Goal: Task Accomplishment & Management: Manage account settings

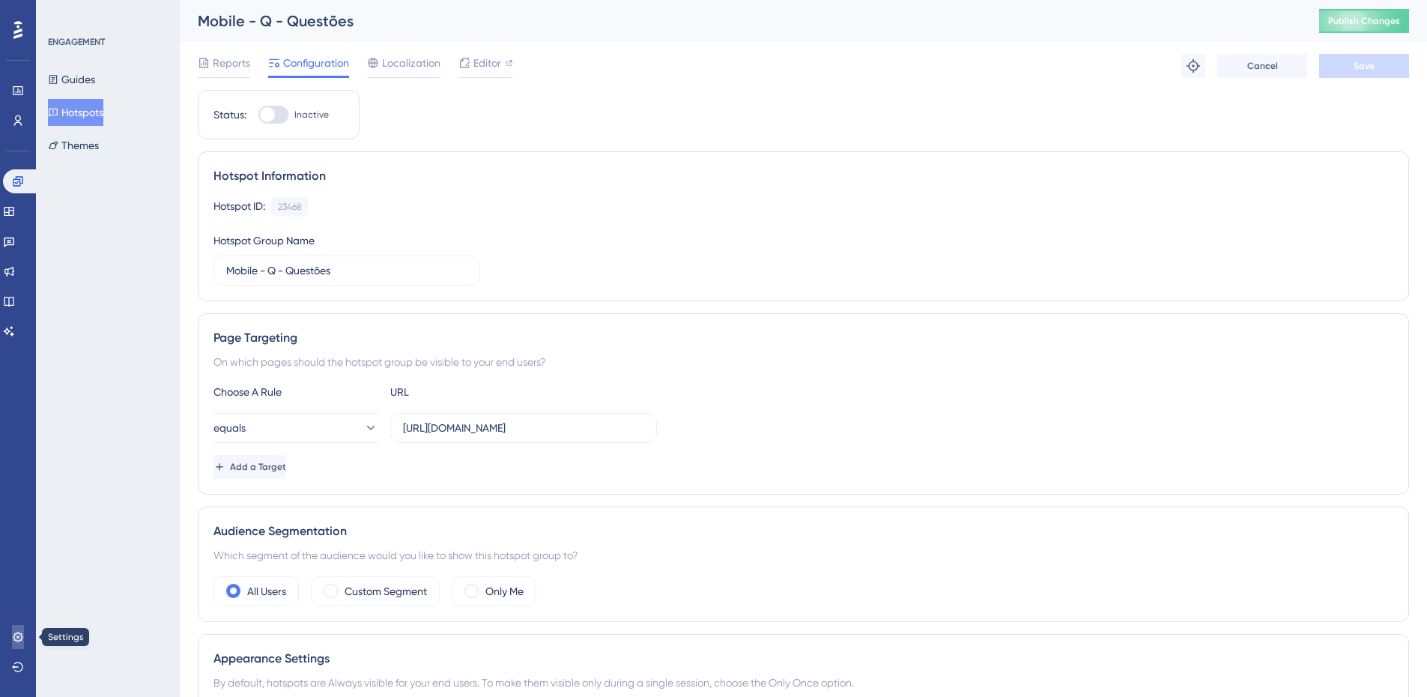
click at [15, 635] on icon at bounding box center [18, 637] width 10 height 10
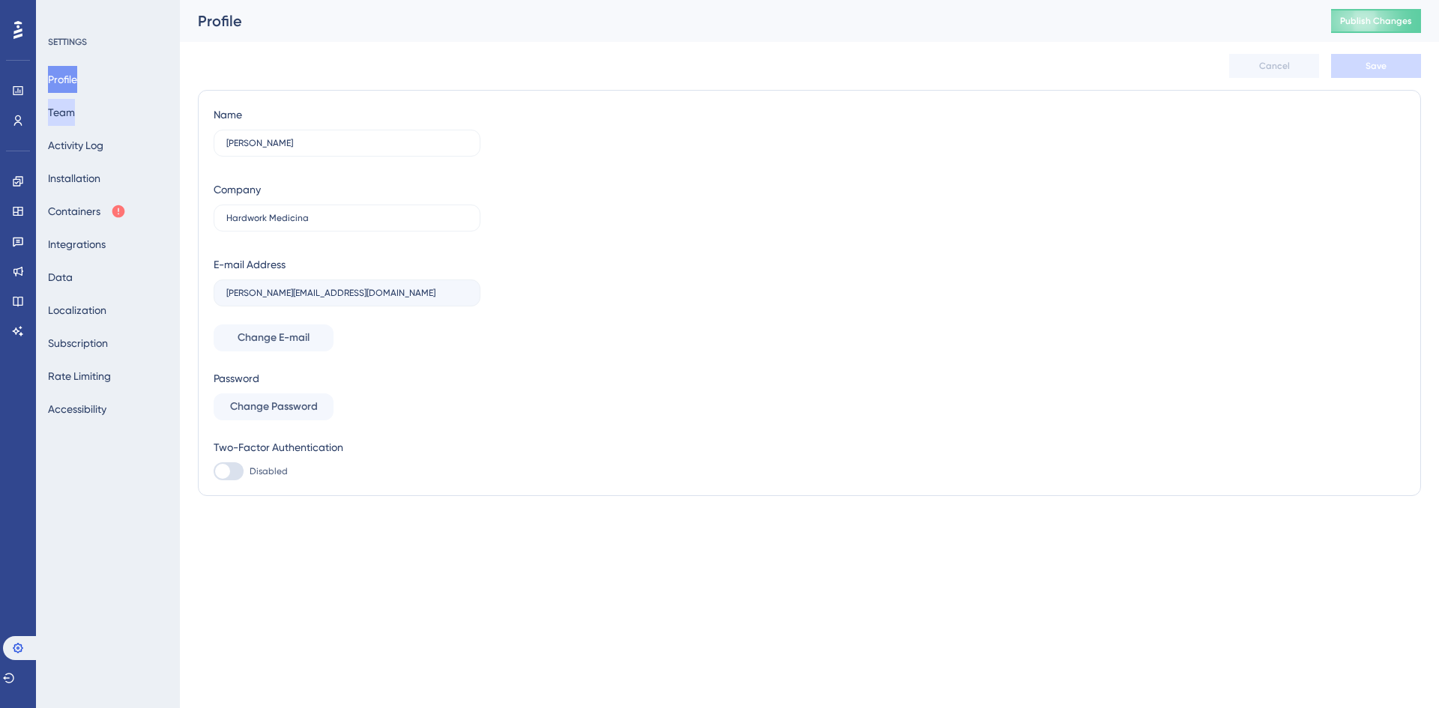
click at [75, 115] on button "Team" at bounding box center [61, 112] width 27 height 27
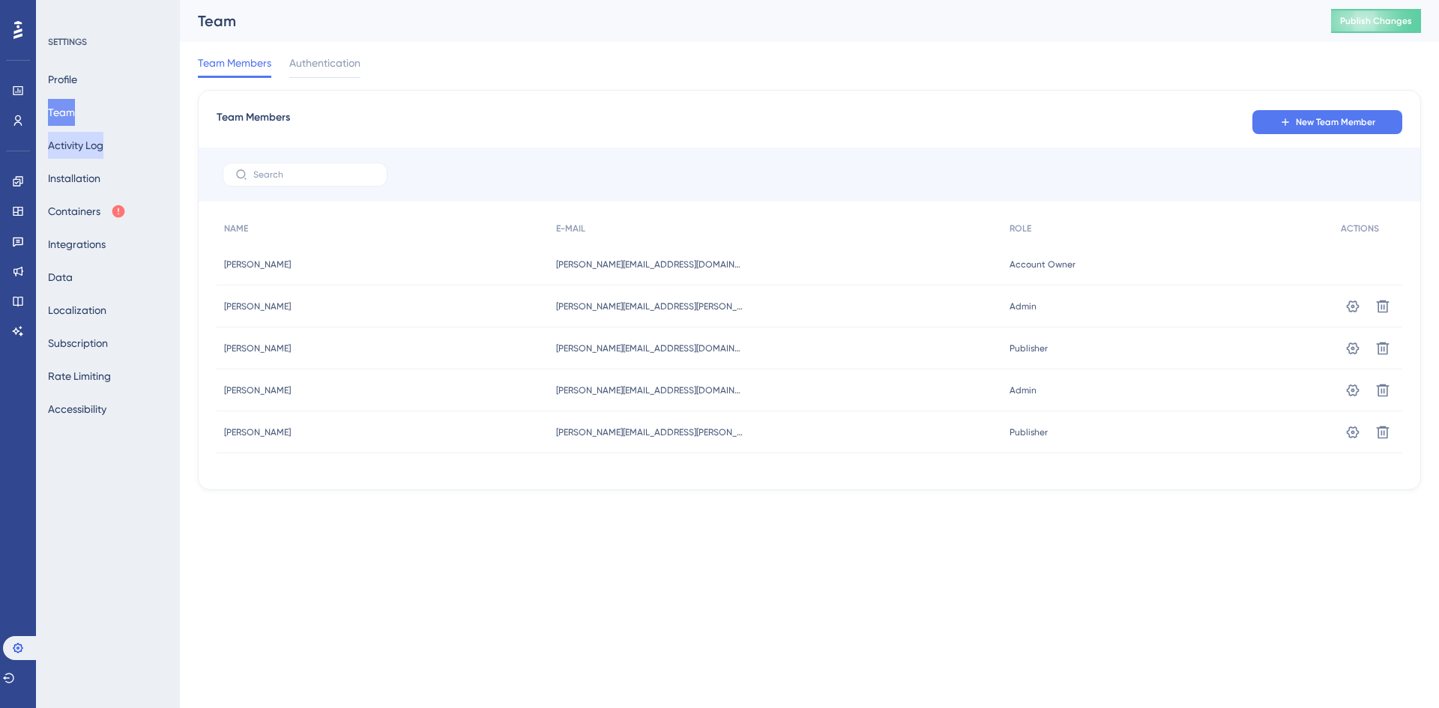
click at [93, 144] on button "Activity Log" at bounding box center [75, 145] width 55 height 27
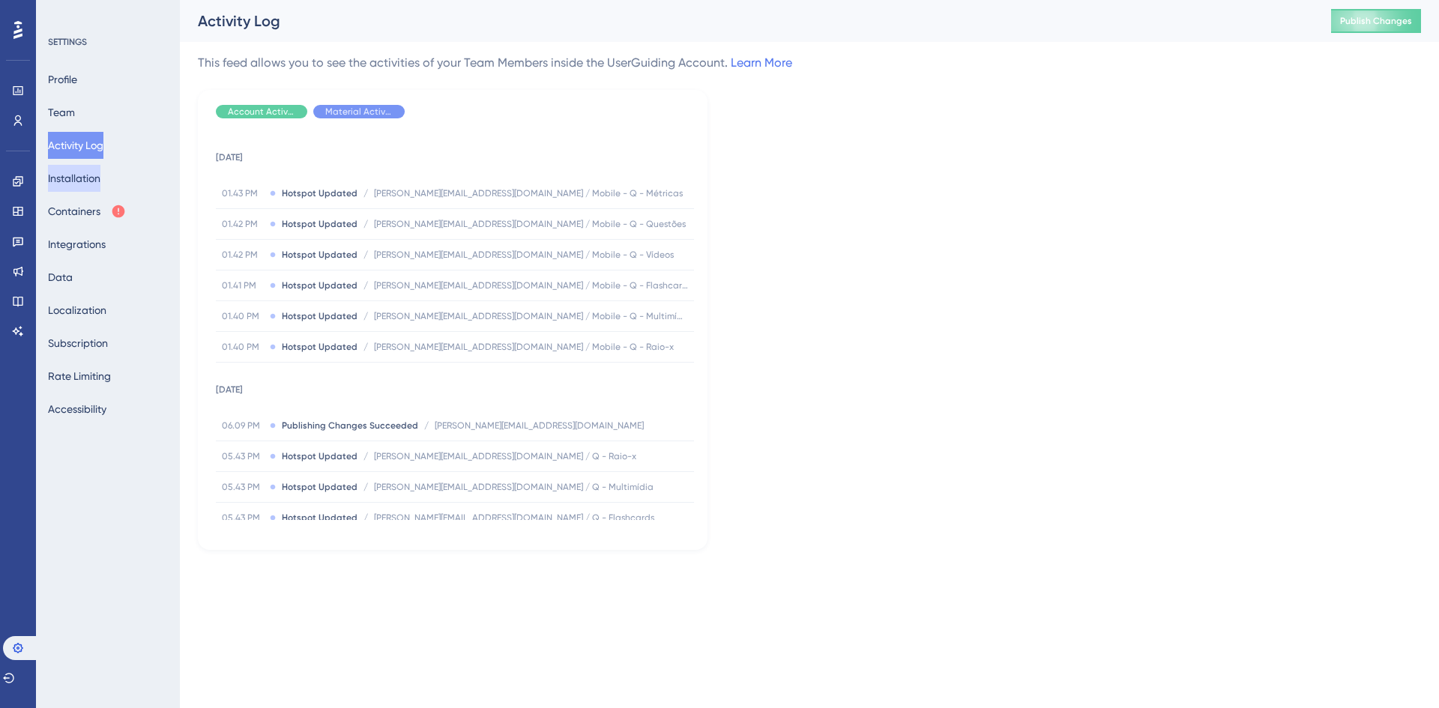
click at [76, 175] on button "Installation" at bounding box center [74, 178] width 52 height 27
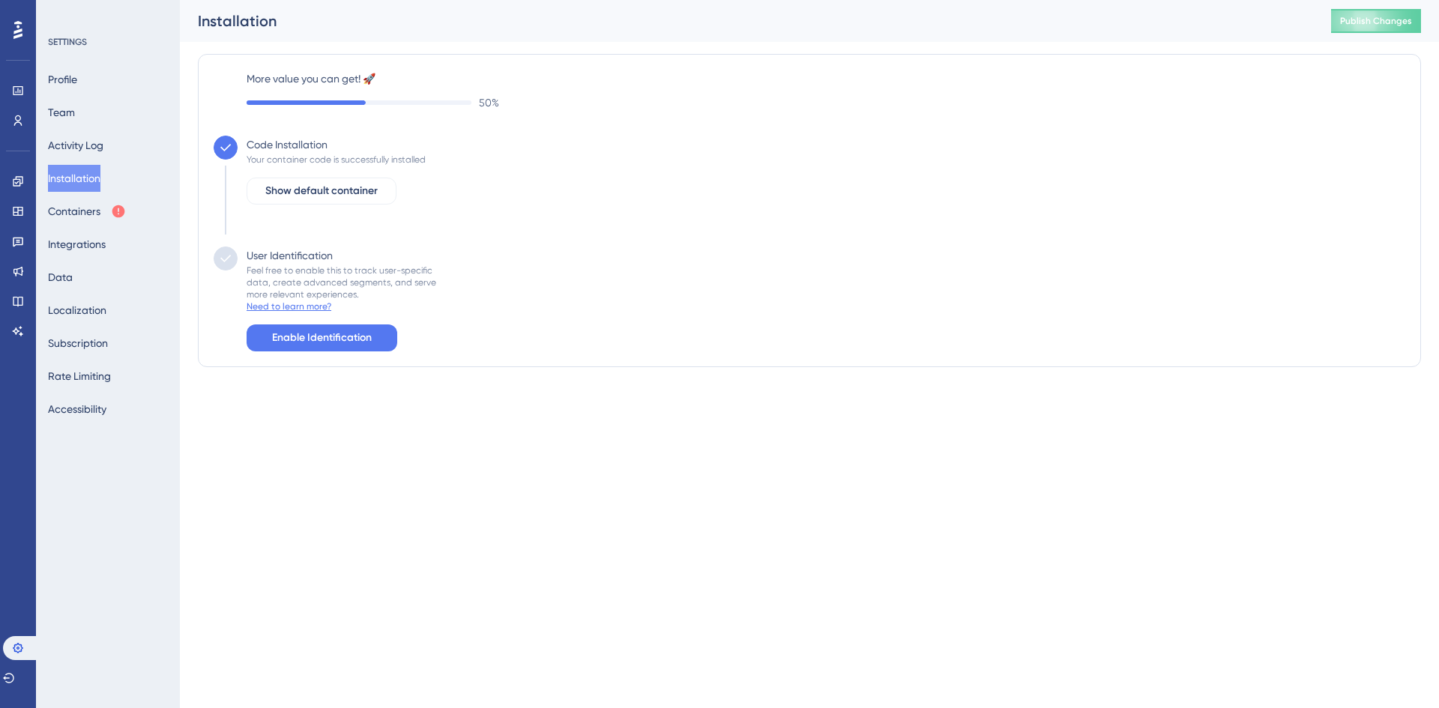
click at [309, 310] on div "Need to learn more?" at bounding box center [288, 306] width 85 height 12
click at [310, 305] on div "Need to learn more?" at bounding box center [288, 306] width 85 height 12
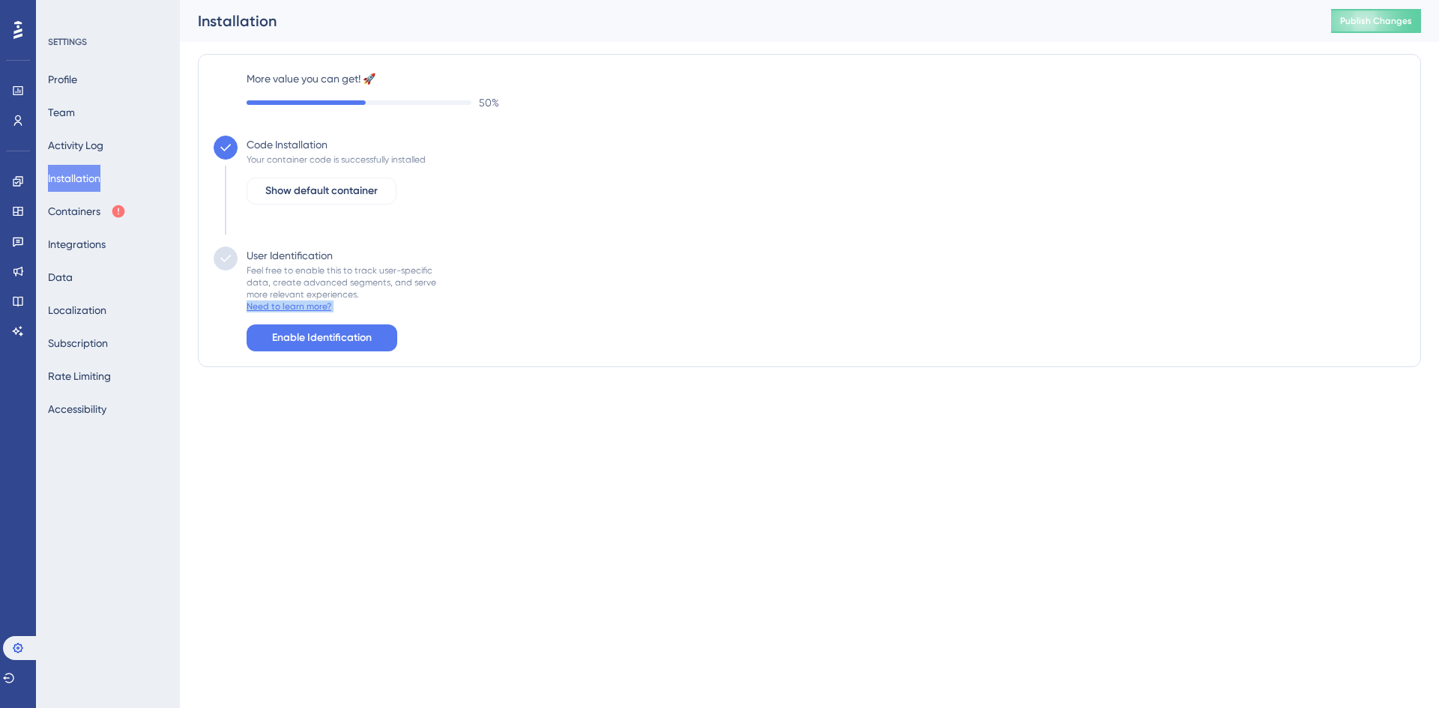
click at [310, 305] on div "Need to learn more?" at bounding box center [288, 306] width 85 height 12
click at [98, 220] on button "Containers" at bounding box center [87, 211] width 78 height 27
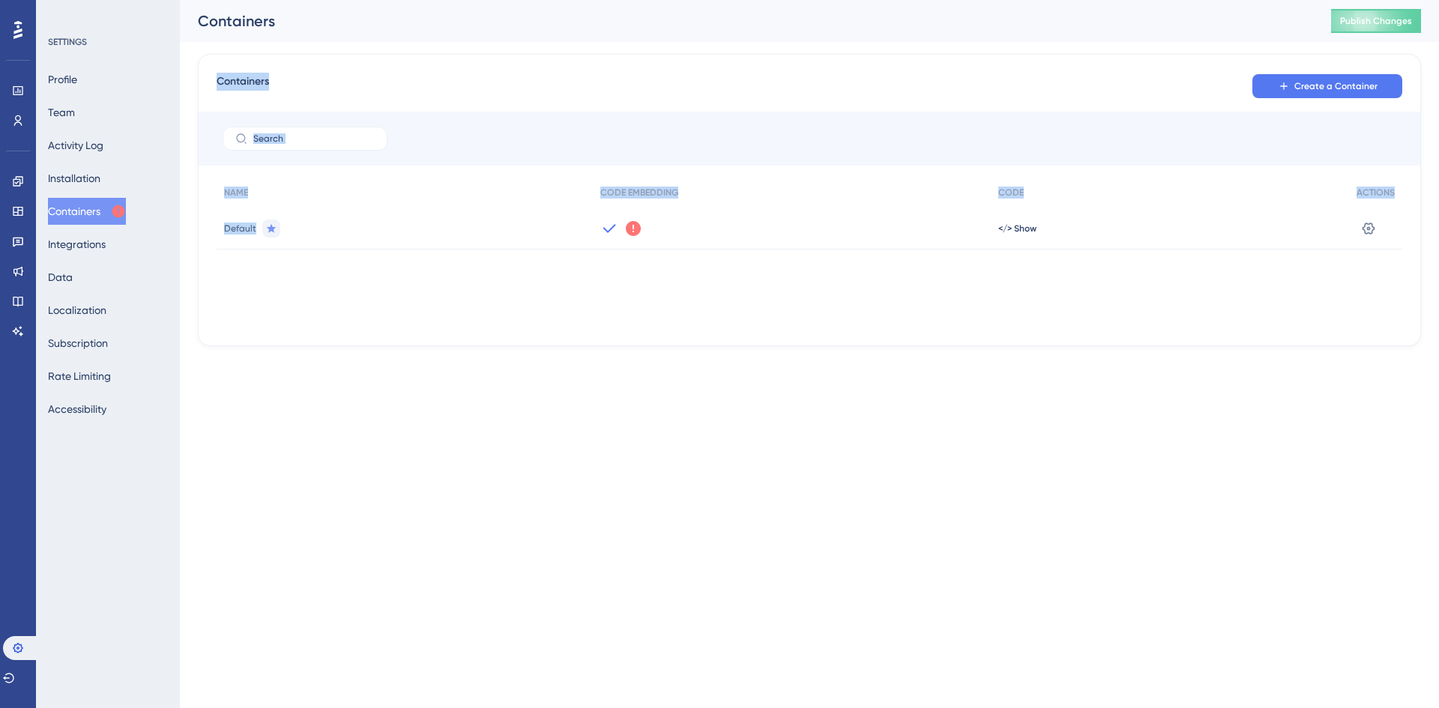
click at [413, 278] on div "NAME CODE EMBEDDING CODE ACTIONS Default We could not detect any activity from …" at bounding box center [809, 253] width 1185 height 150
click at [629, 230] on icon at bounding box center [633, 228] width 15 height 15
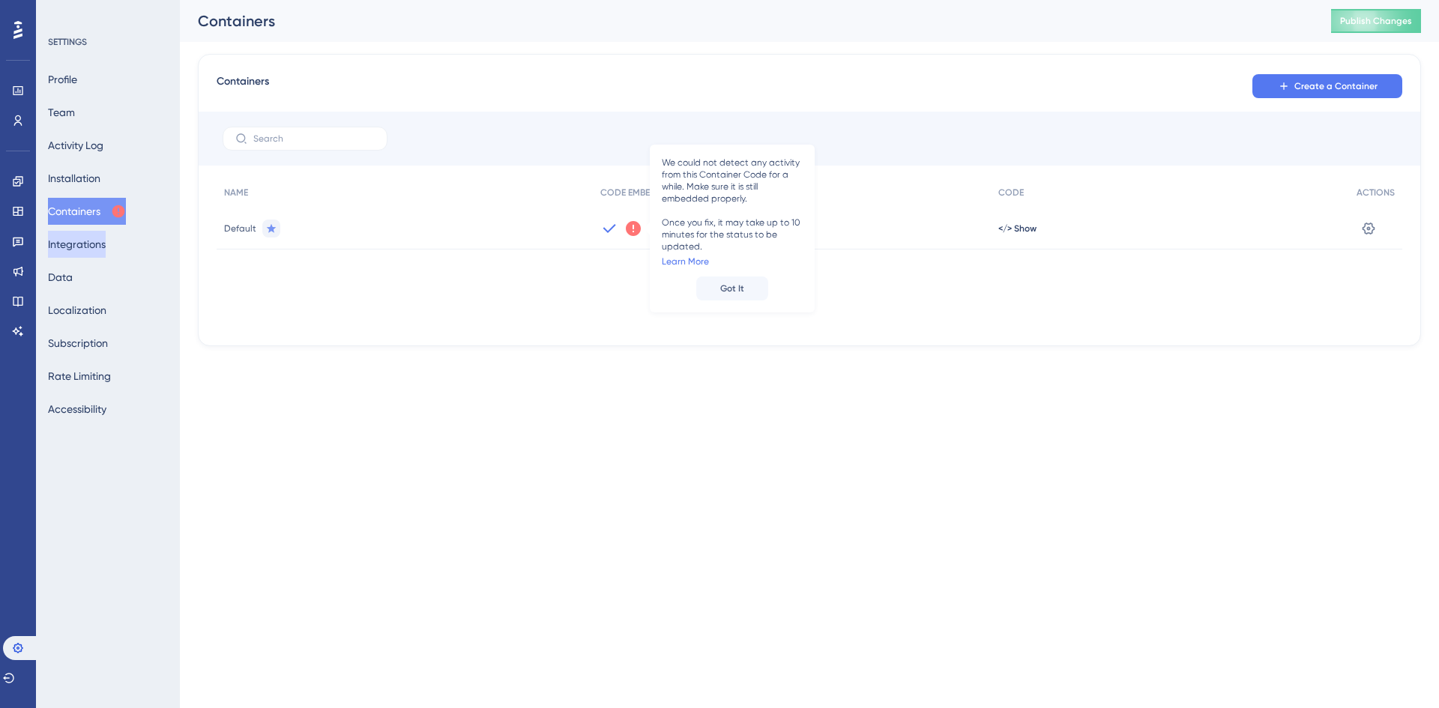
click at [100, 242] on button "Integrations" at bounding box center [77, 244] width 58 height 27
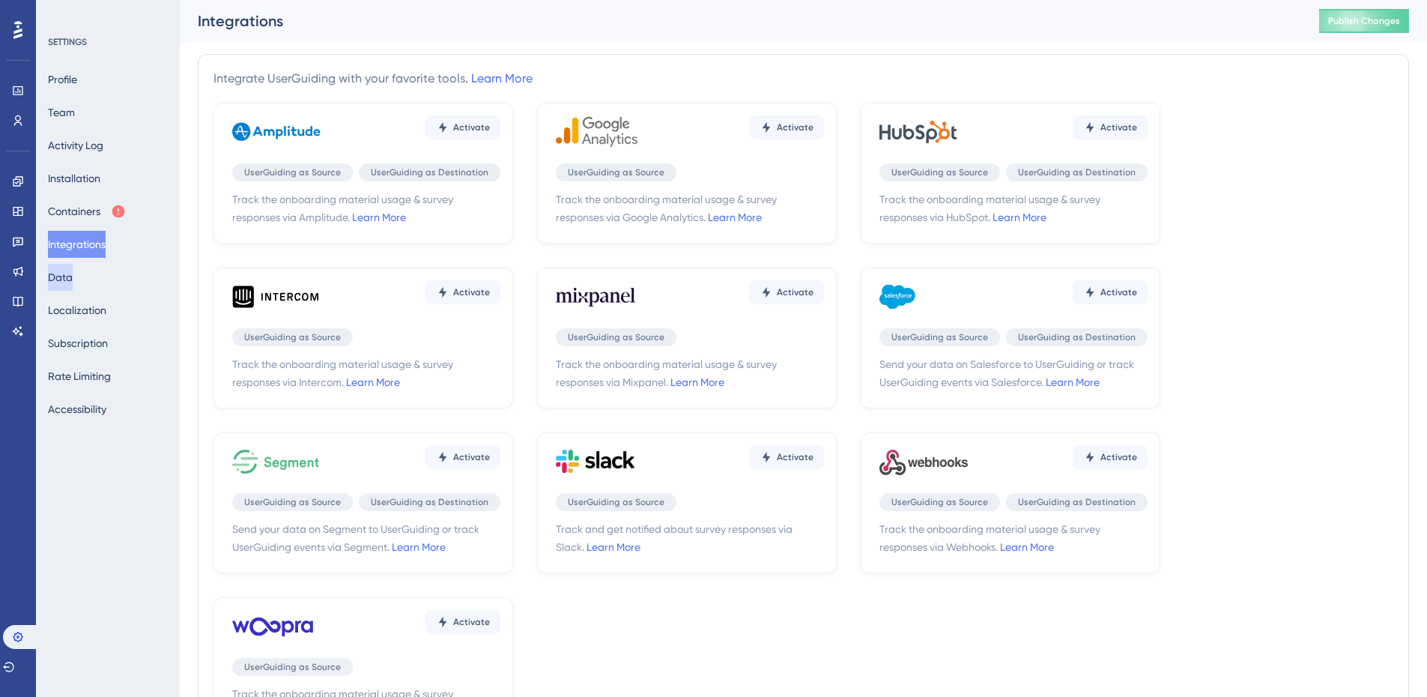
click at [73, 277] on button "Data" at bounding box center [60, 277] width 25 height 27
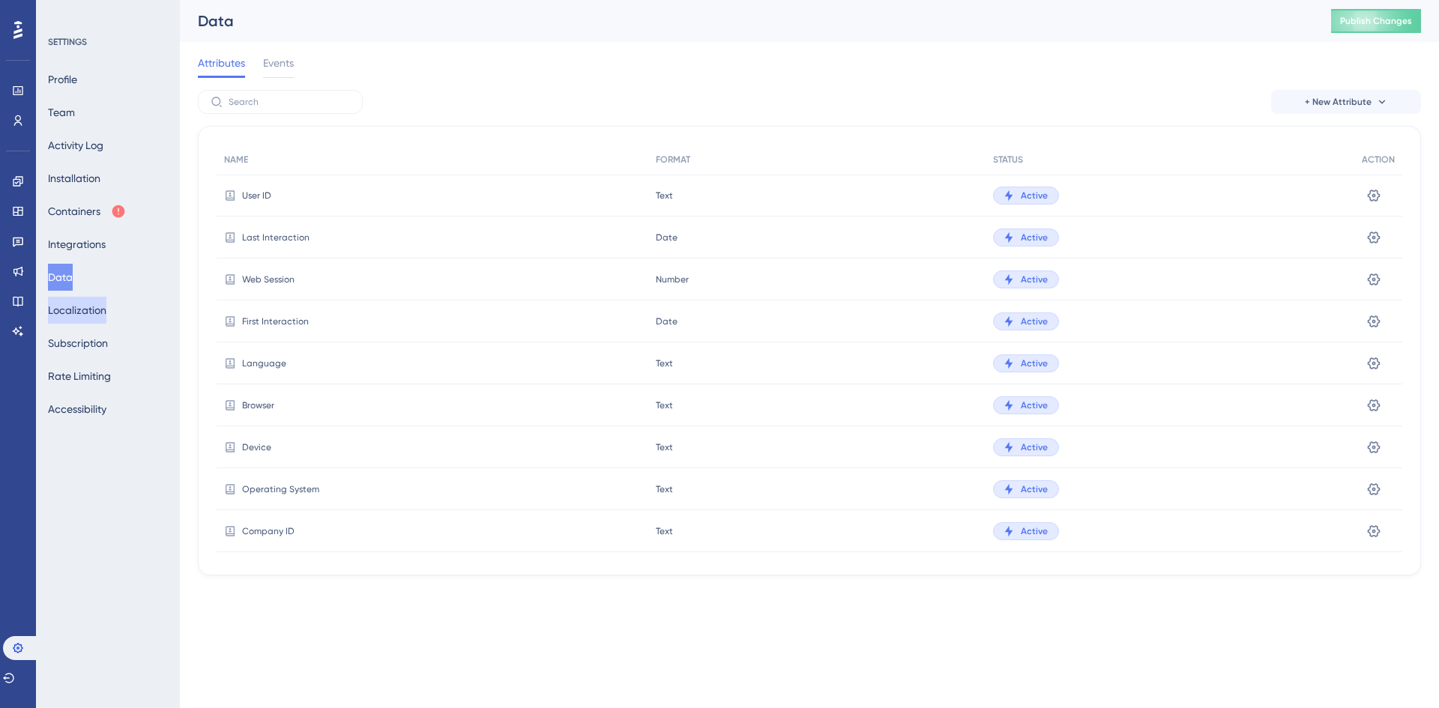
click at [99, 308] on button "Localization" at bounding box center [77, 310] width 58 height 27
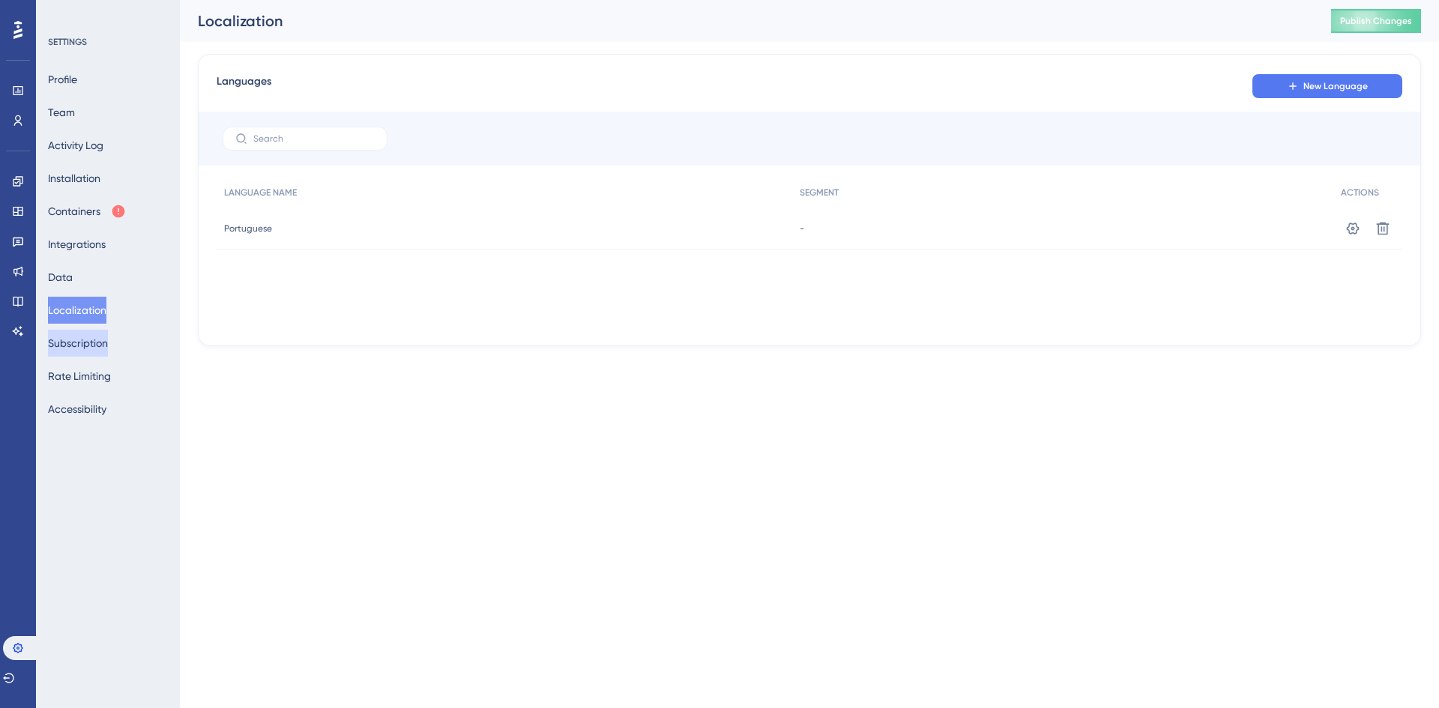
click at [97, 346] on button "Subscription" at bounding box center [78, 343] width 60 height 27
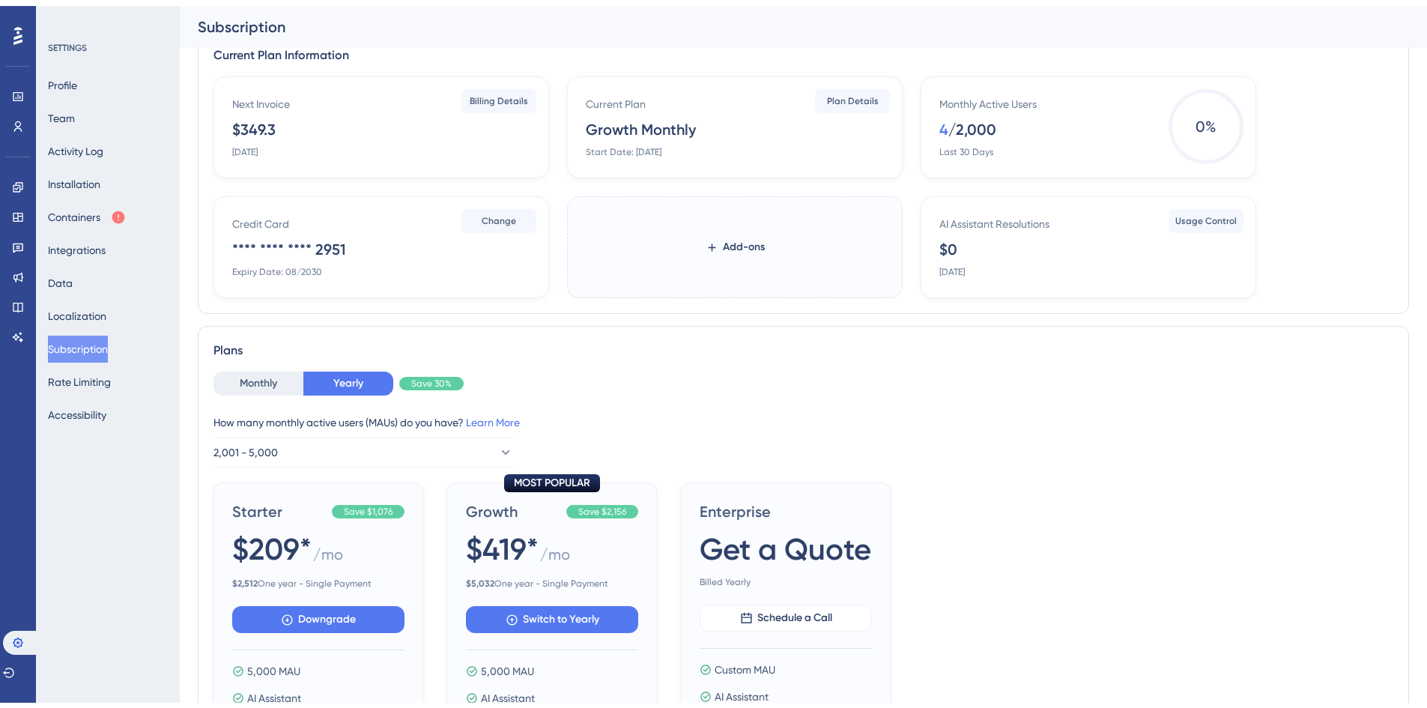
scroll to position [75, 0]
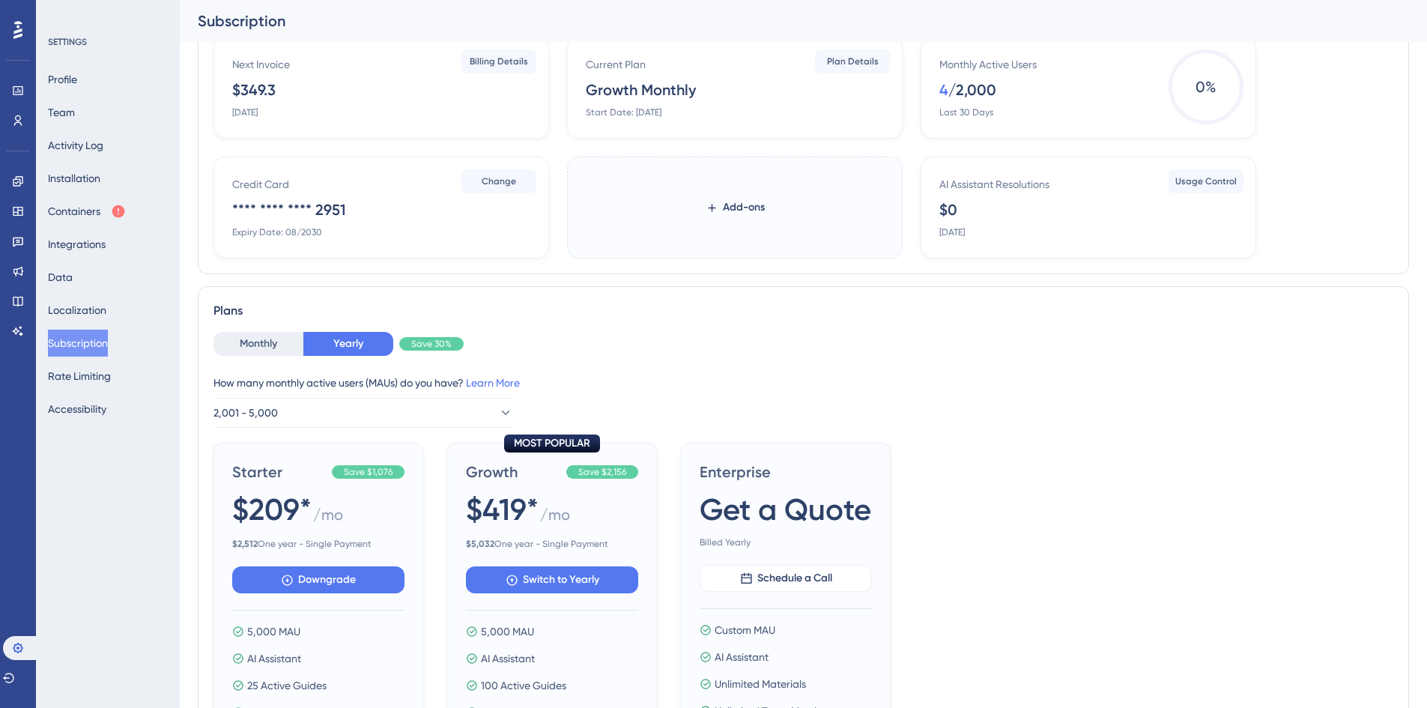
click at [107, 393] on div "Profile Team Activity Log Installation Containers Integrations Data Localizatio…" at bounding box center [108, 244] width 121 height 357
click at [109, 388] on button "Rate Limiting" at bounding box center [79, 376] width 63 height 27
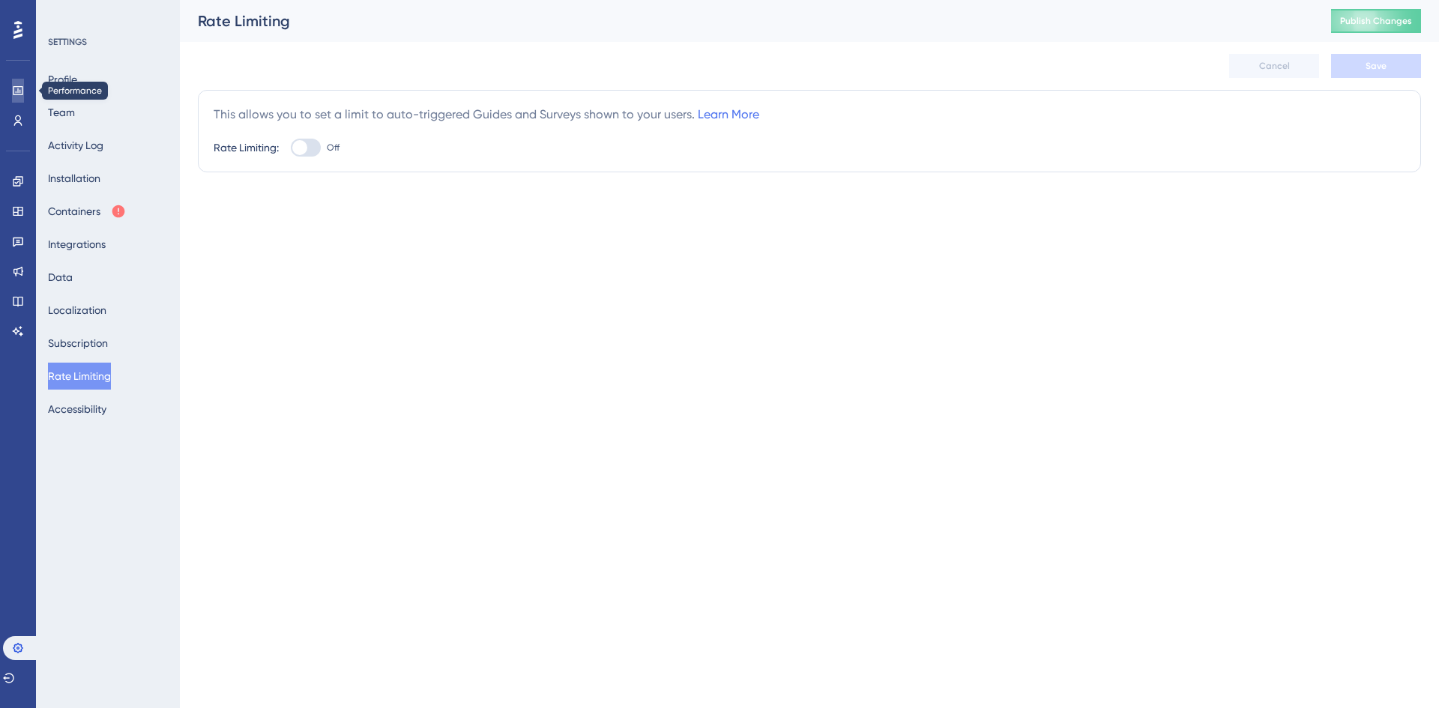
click at [18, 88] on icon at bounding box center [18, 90] width 10 height 9
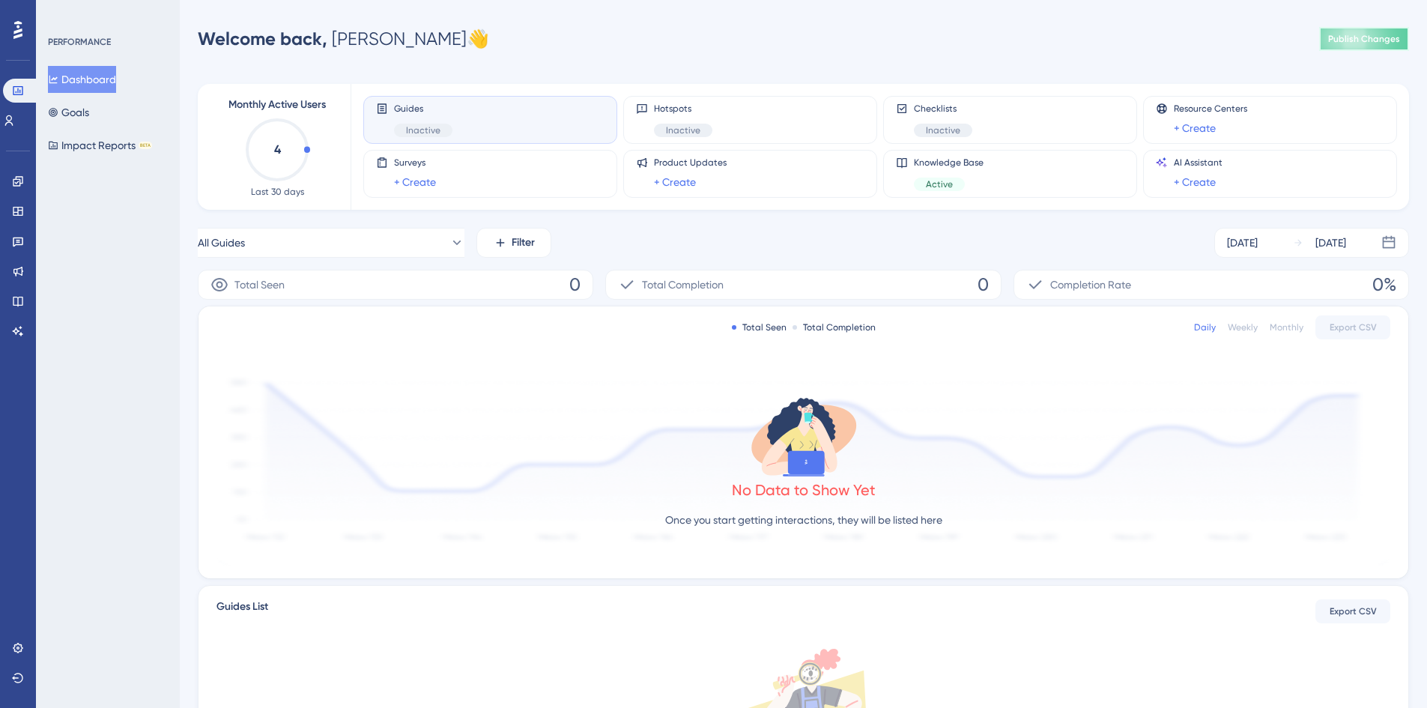
click at [1389, 37] on span "Publish Changes" at bounding box center [1364, 39] width 72 height 12
click at [215, 282] on icon at bounding box center [220, 285] width 18 height 18
click at [389, 246] on button "All Guides" at bounding box center [331, 243] width 267 height 30
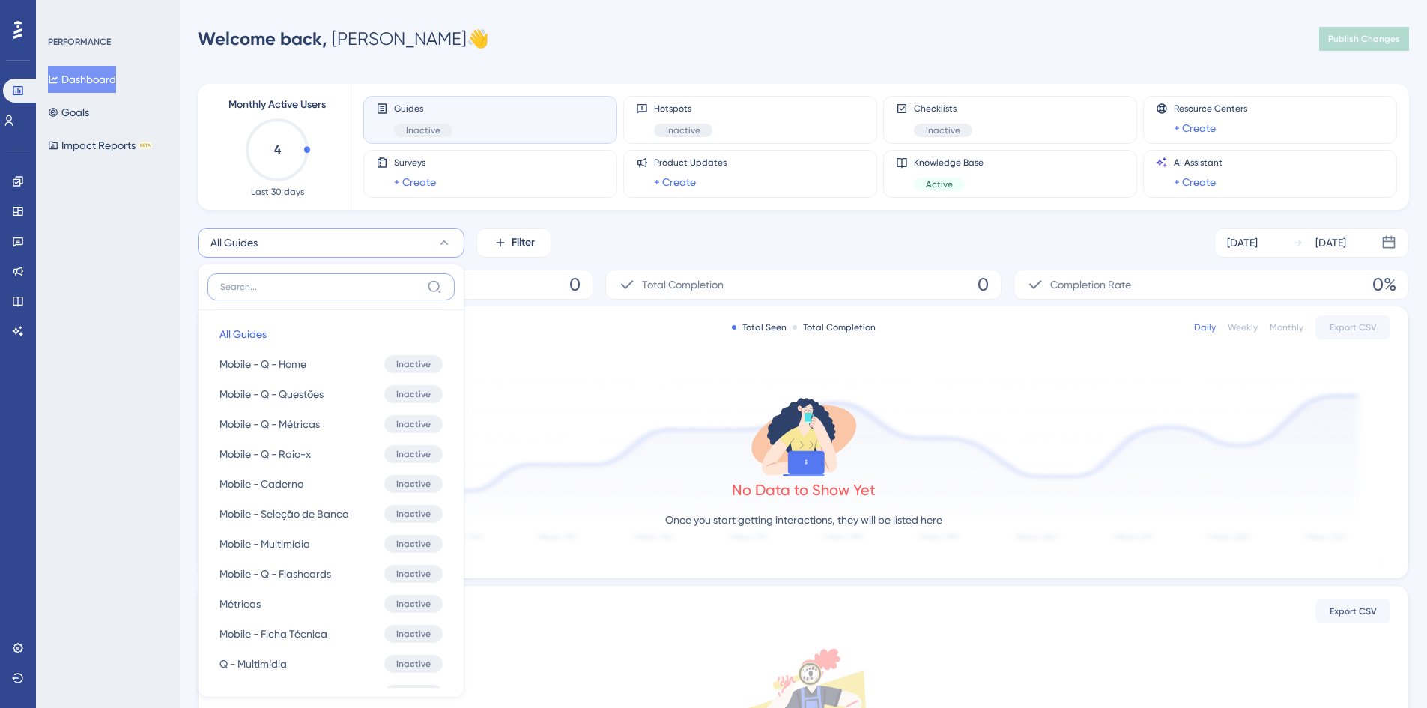
scroll to position [123, 0]
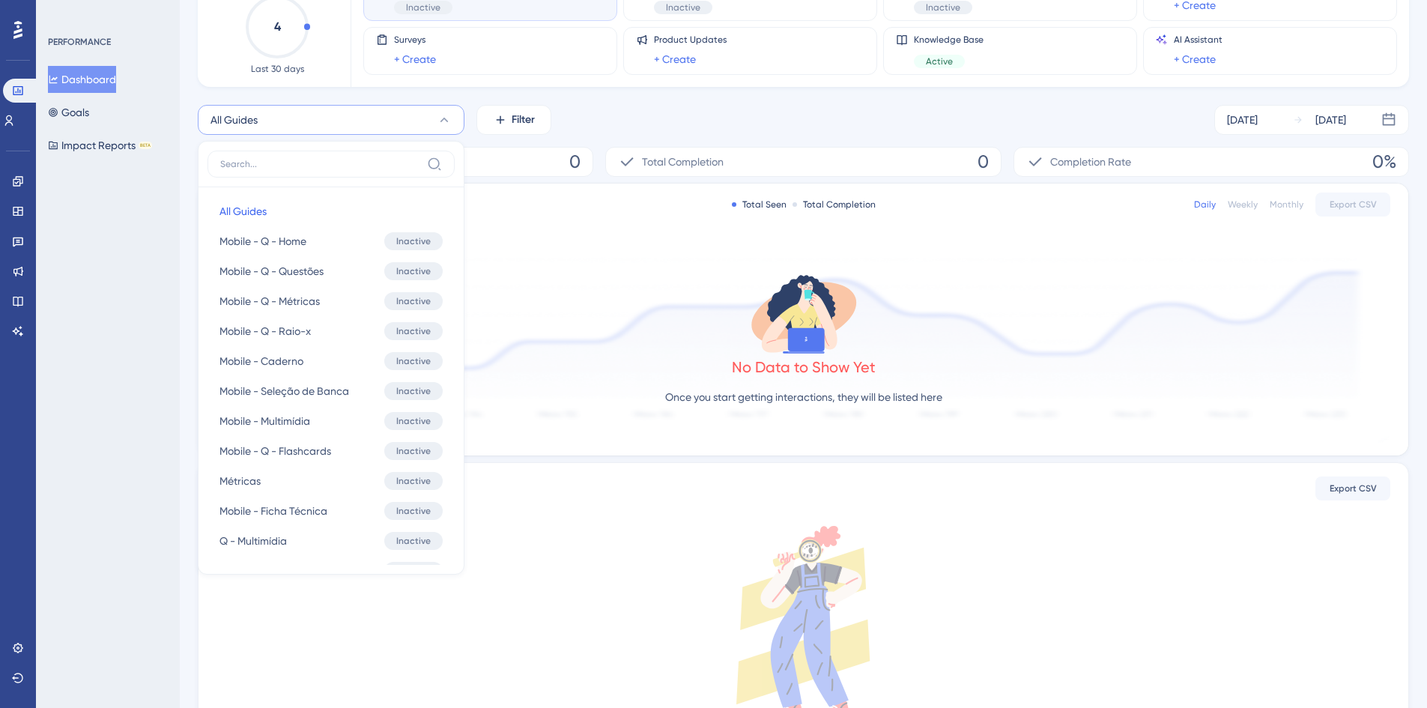
click at [676, 116] on div "All Guides All Guides All Guides Mobile - Q - Home Mobile - Q - Home Inactive A…" at bounding box center [803, 120] width 1211 height 30
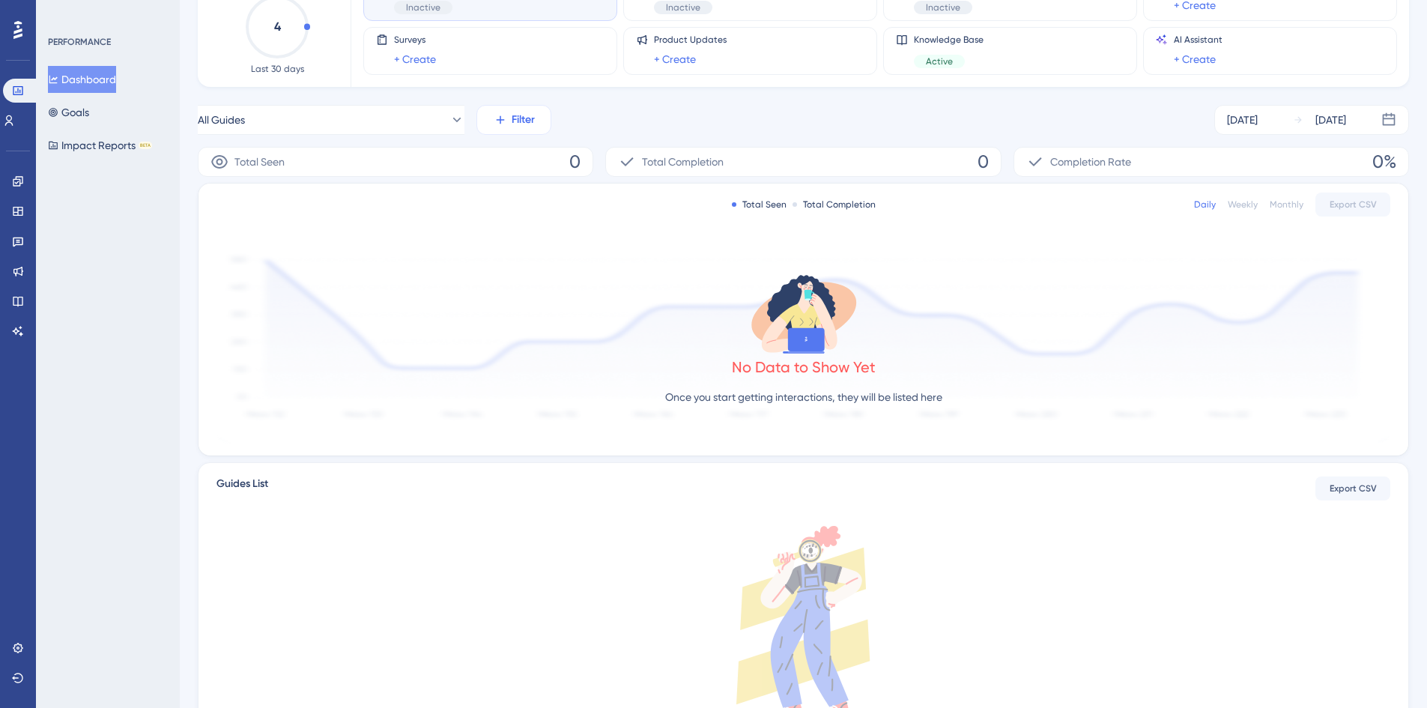
click at [518, 131] on button "Filter" at bounding box center [514, 120] width 75 height 30
click at [778, 125] on div "All Guides Filter Tags Tags Segments Segments Containers Containers Status Stat…" at bounding box center [803, 120] width 1211 height 30
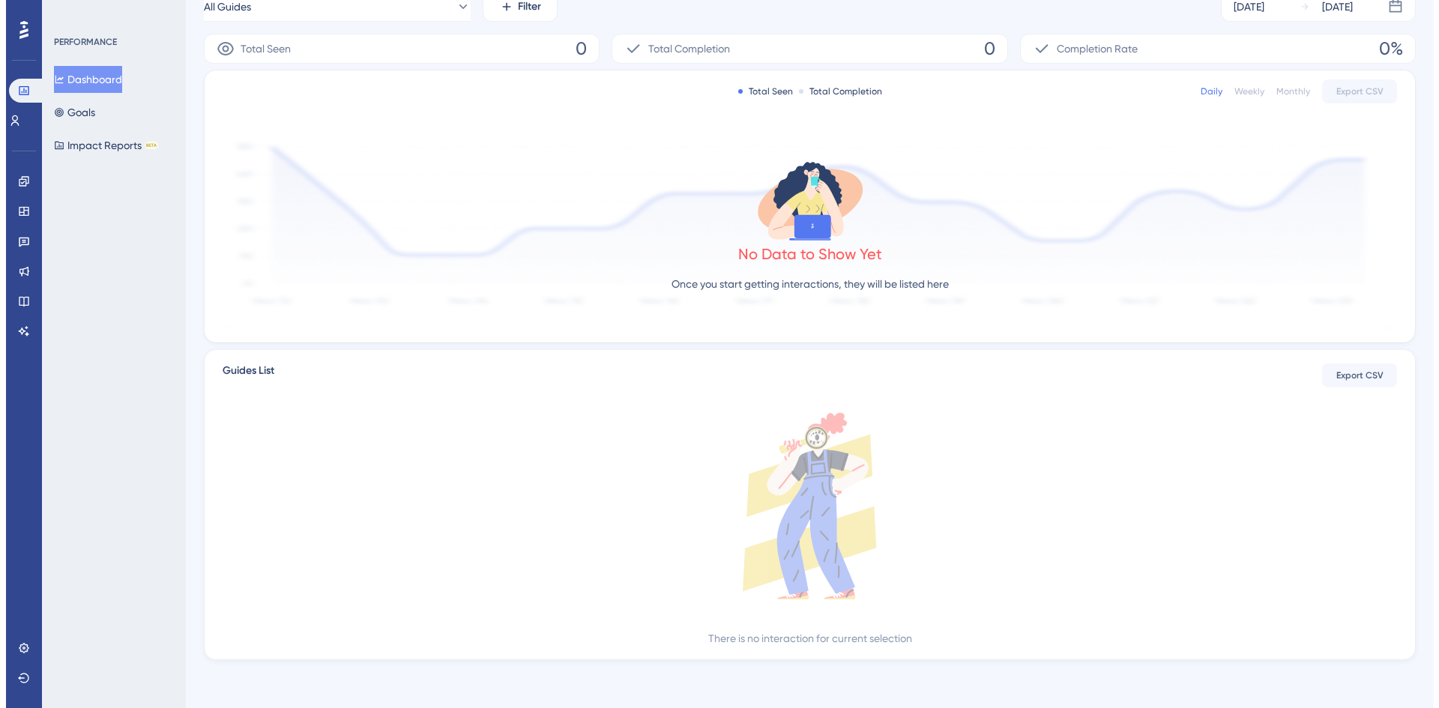
scroll to position [0, 0]
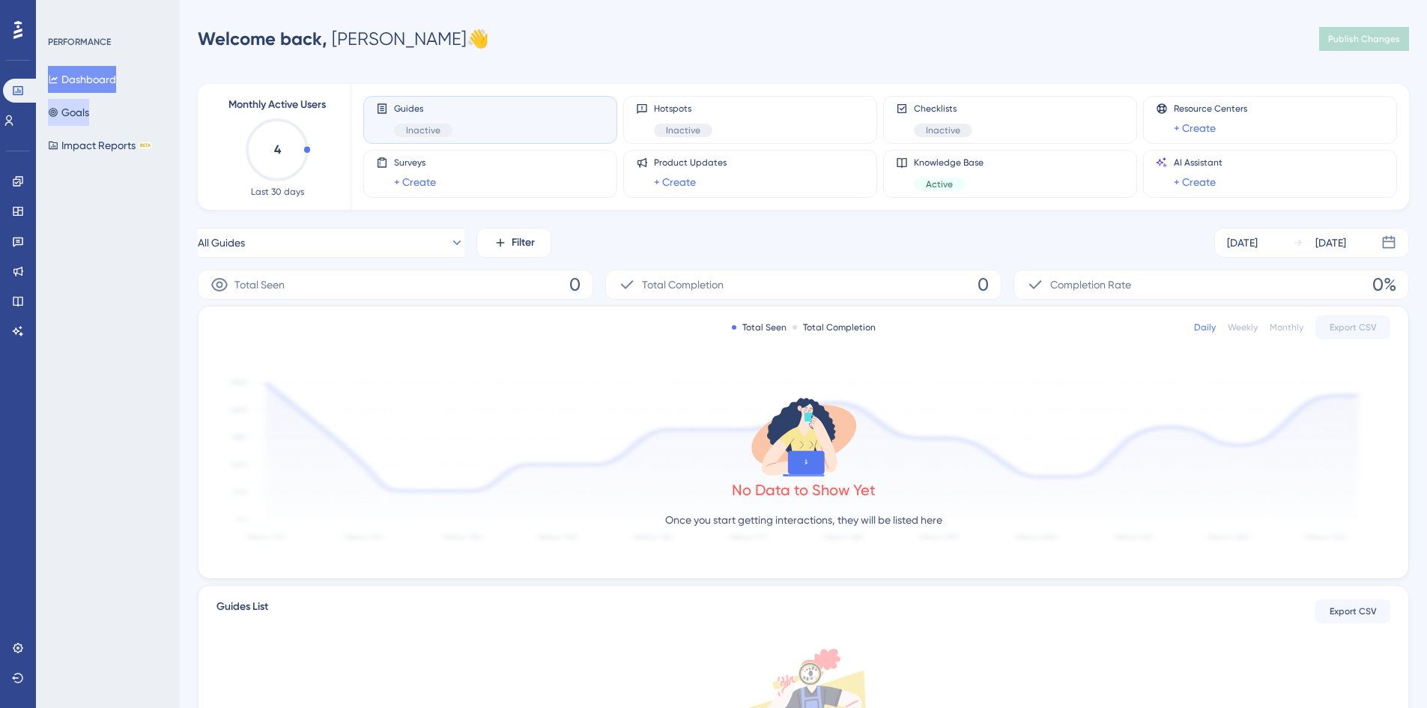
click at [89, 116] on button "Goals" at bounding box center [68, 112] width 41 height 27
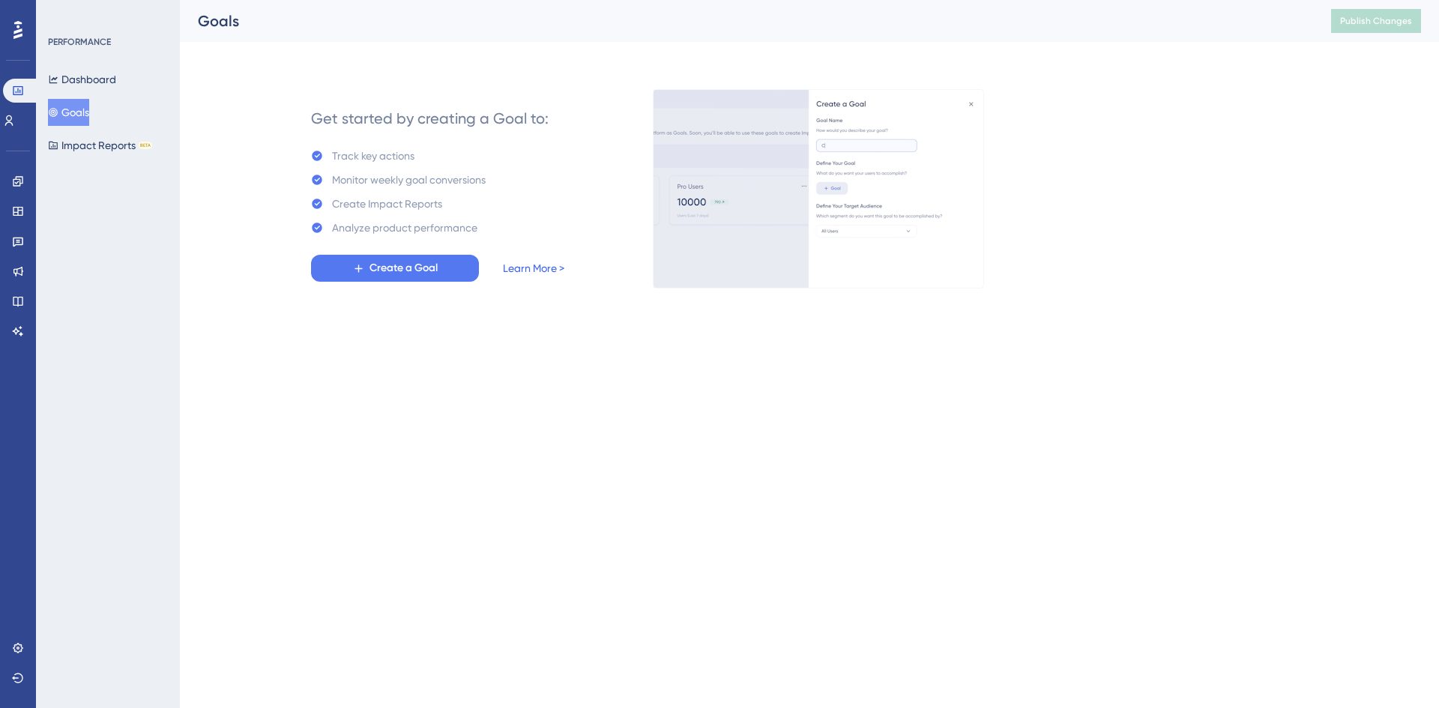
click at [529, 270] on link "Learn More >" at bounding box center [533, 268] width 61 height 18
